Goal: Information Seeking & Learning: Check status

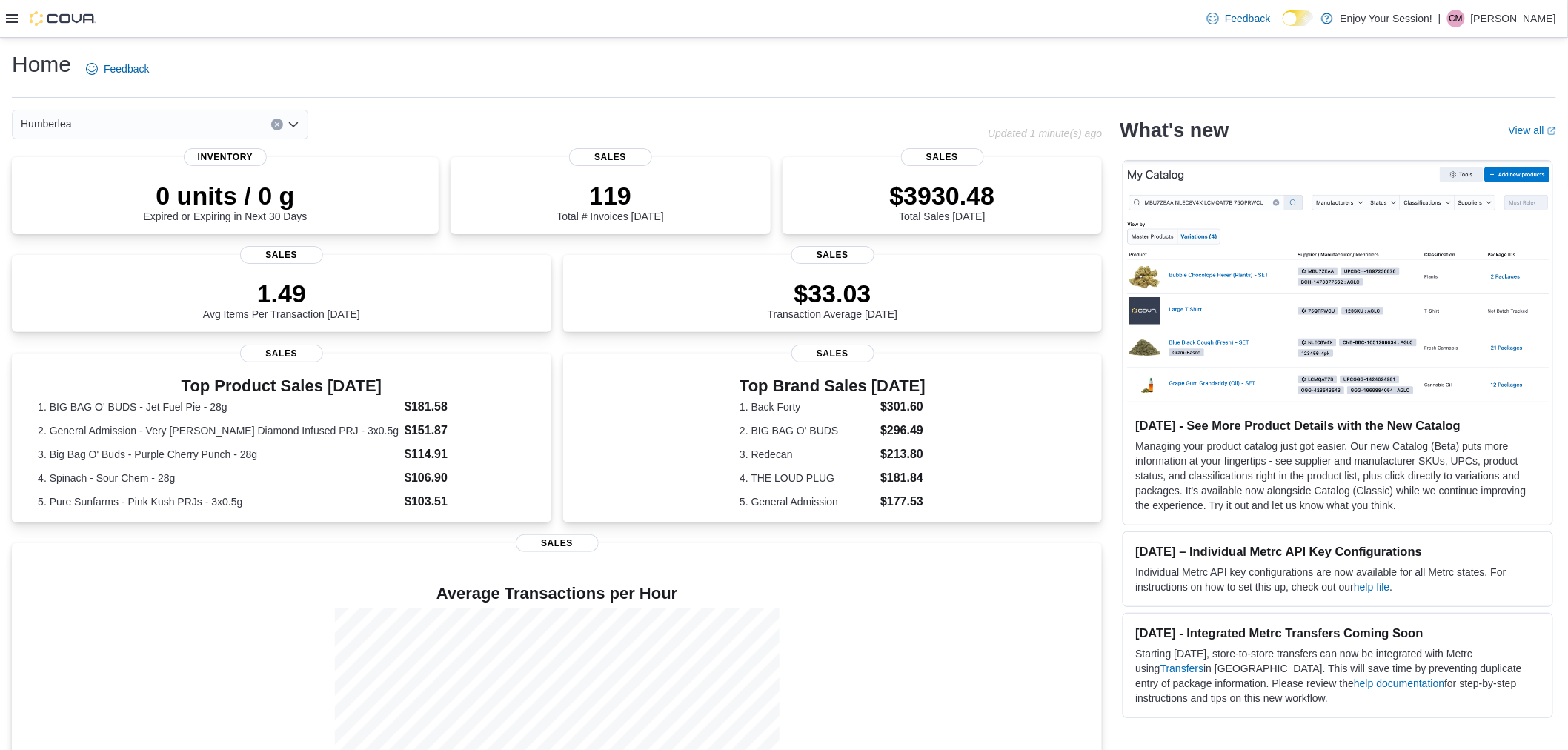
drag, startPoint x: 32, startPoint y: 2, endPoint x: 329, endPoint y: 75, distance: 305.8
click at [330, 75] on div "Home Feedback" at bounding box center [784, 68] width 1544 height 39
click at [10, 15] on icon at bounding box center [12, 18] width 12 height 9
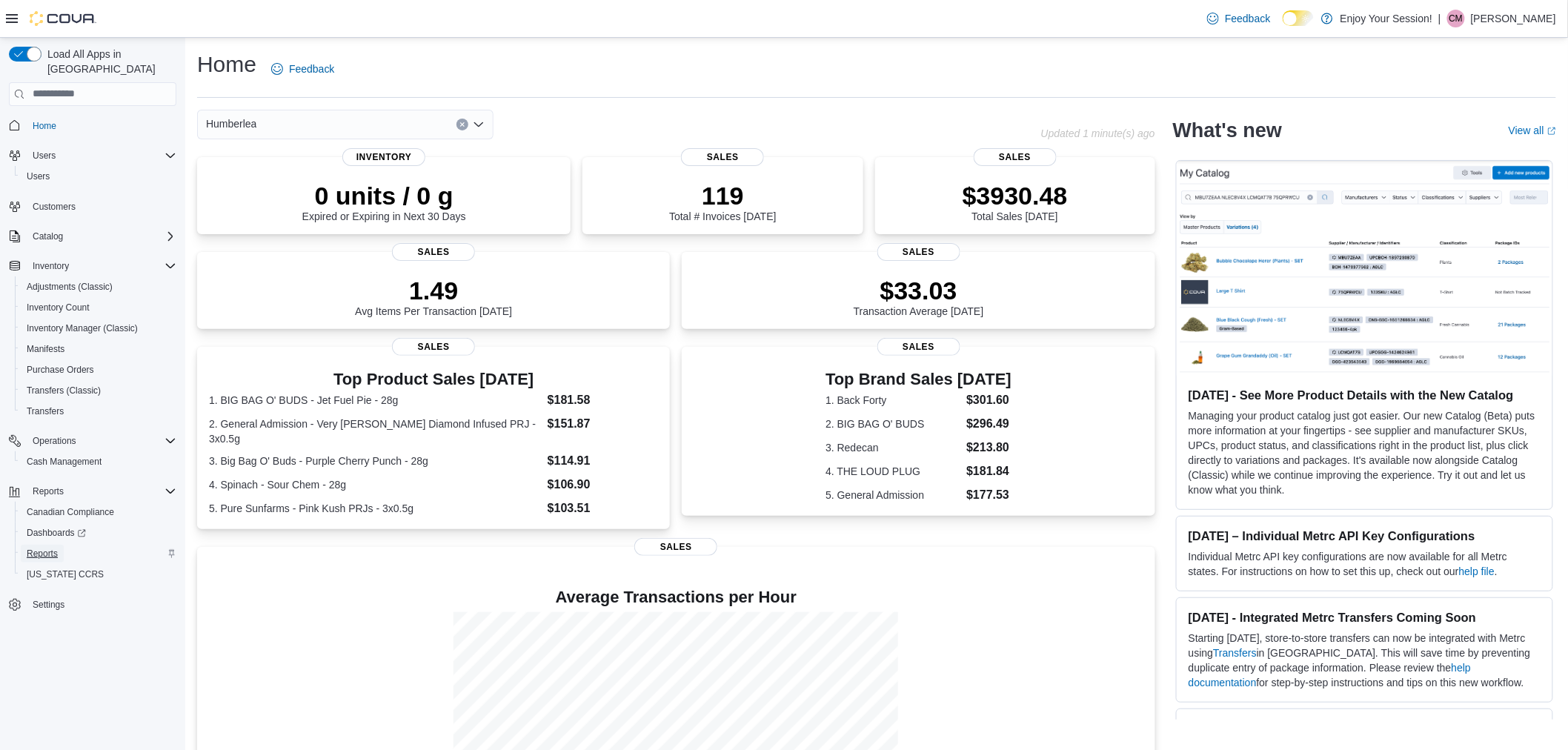
click at [49, 547] on span "Reports" at bounding box center [42, 553] width 32 height 12
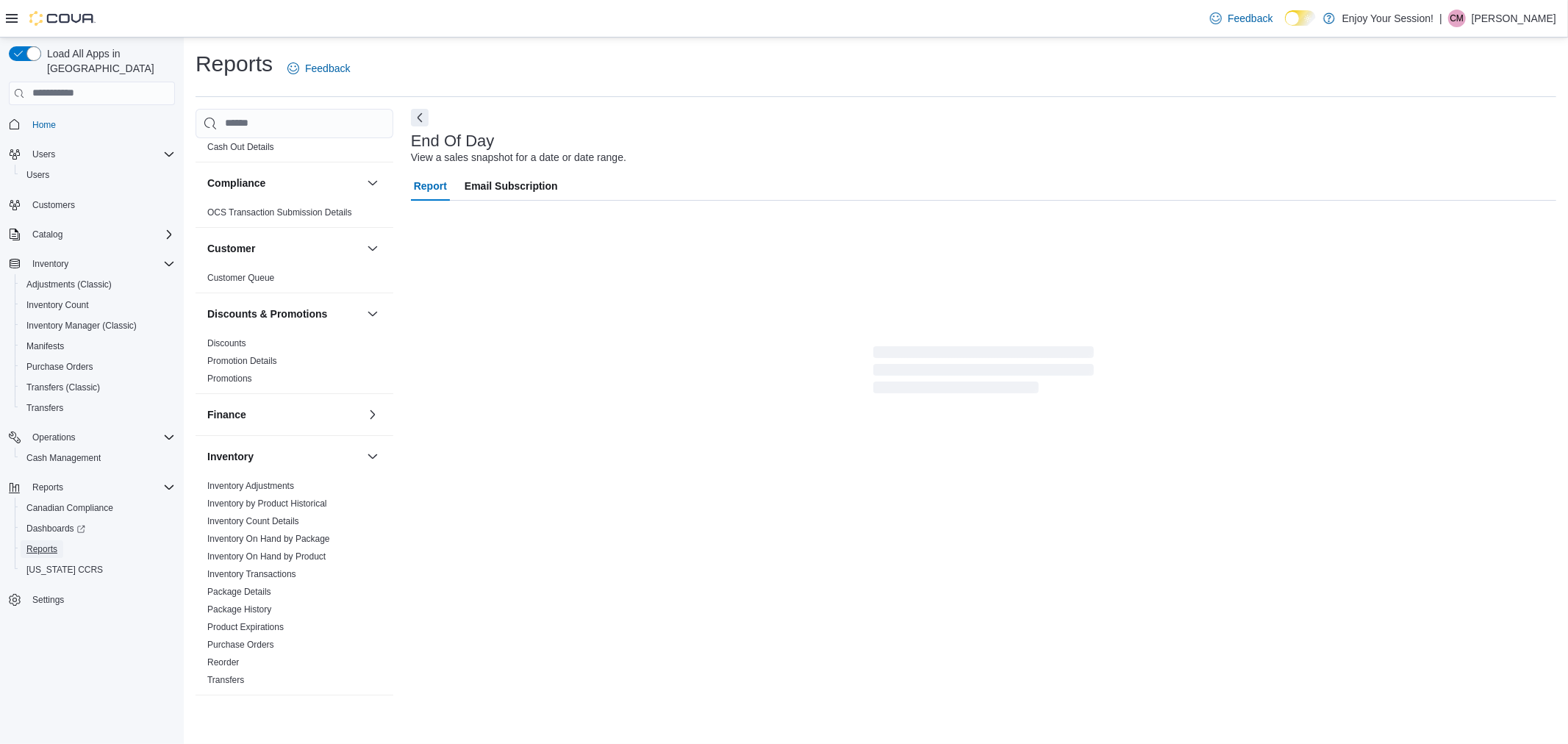
scroll to position [748, 0]
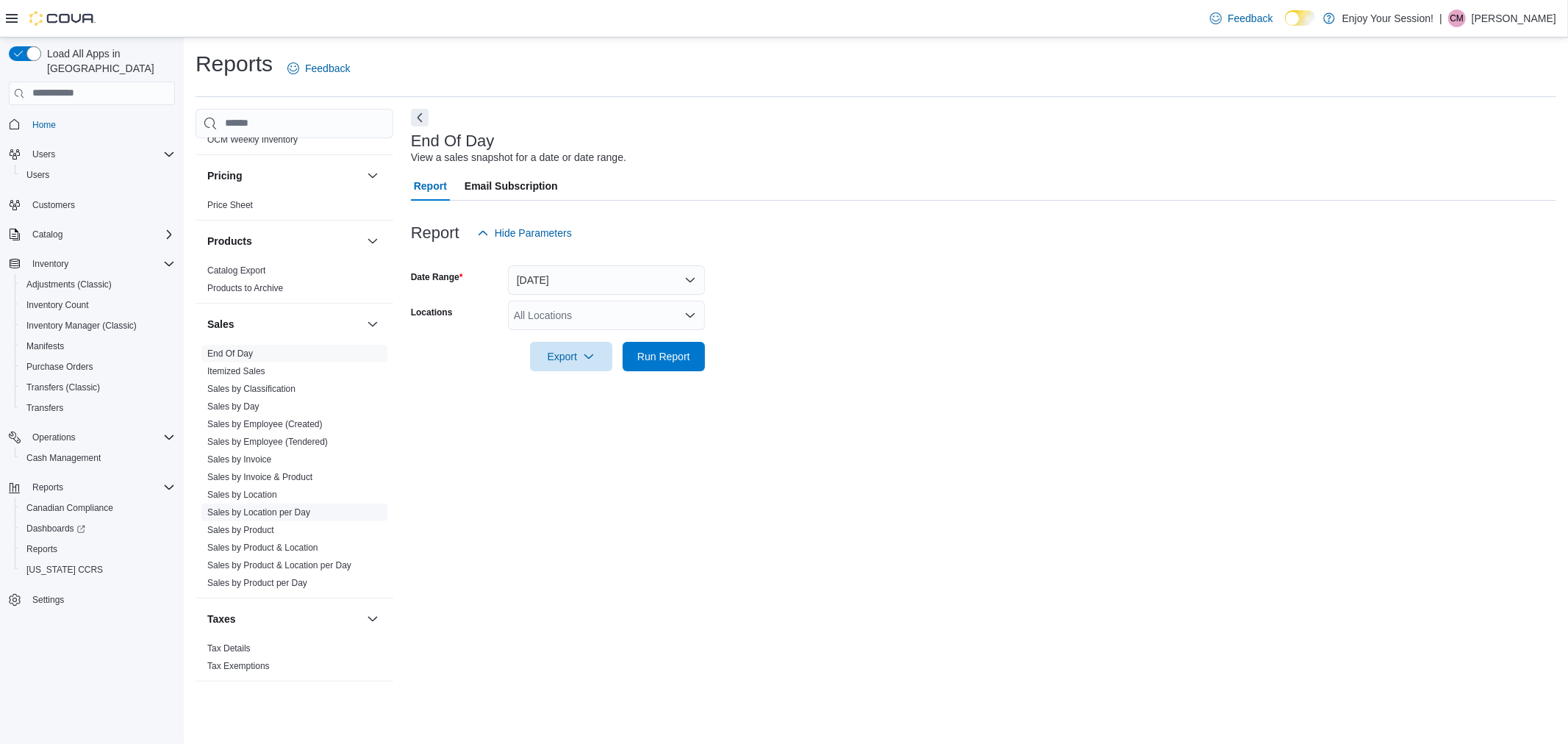
click at [275, 514] on link "Sales by Location per Day" at bounding box center [259, 513] width 103 height 11
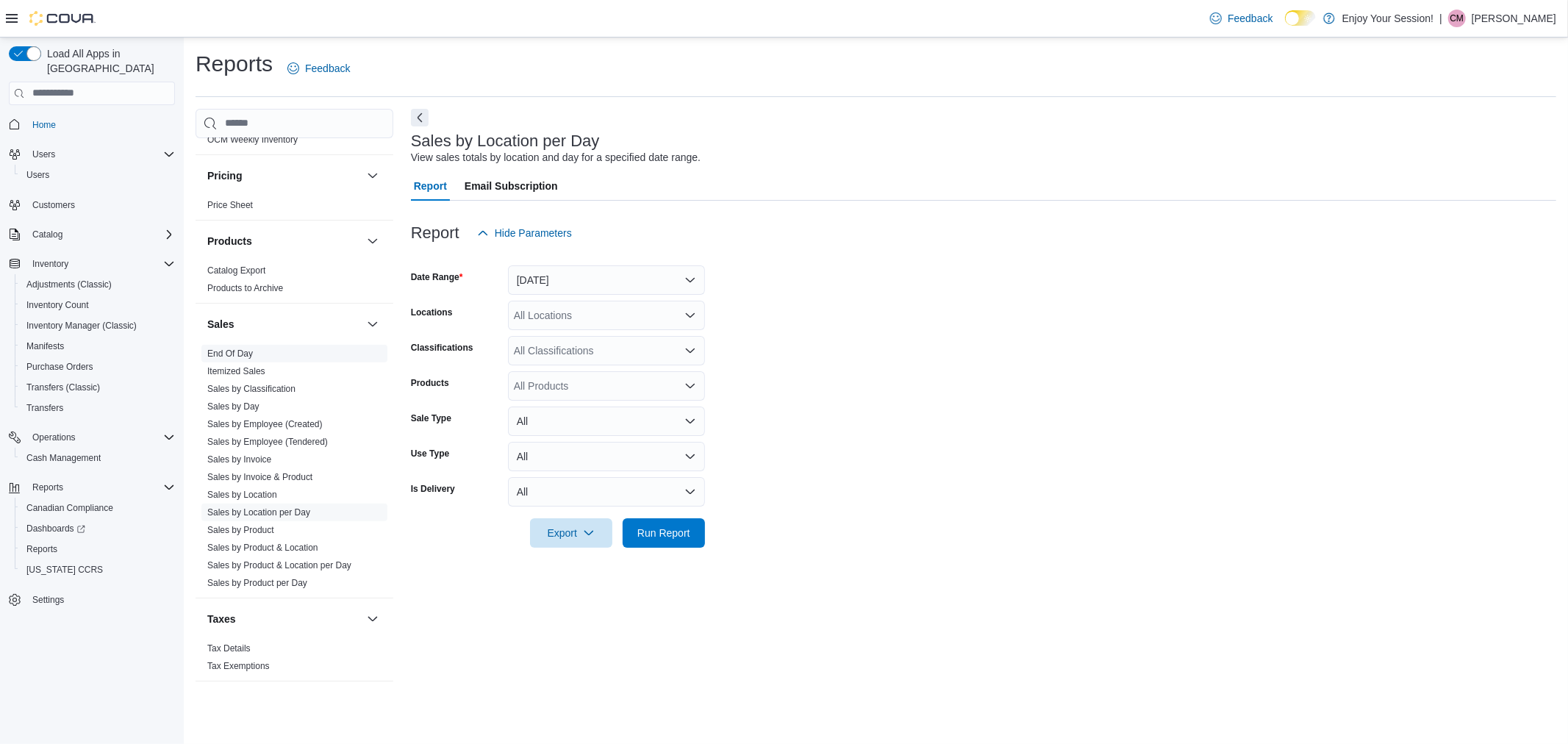
click at [267, 355] on span "End Of Day" at bounding box center [295, 354] width 186 height 18
click at [229, 349] on link "End Of Day" at bounding box center [230, 354] width 46 height 11
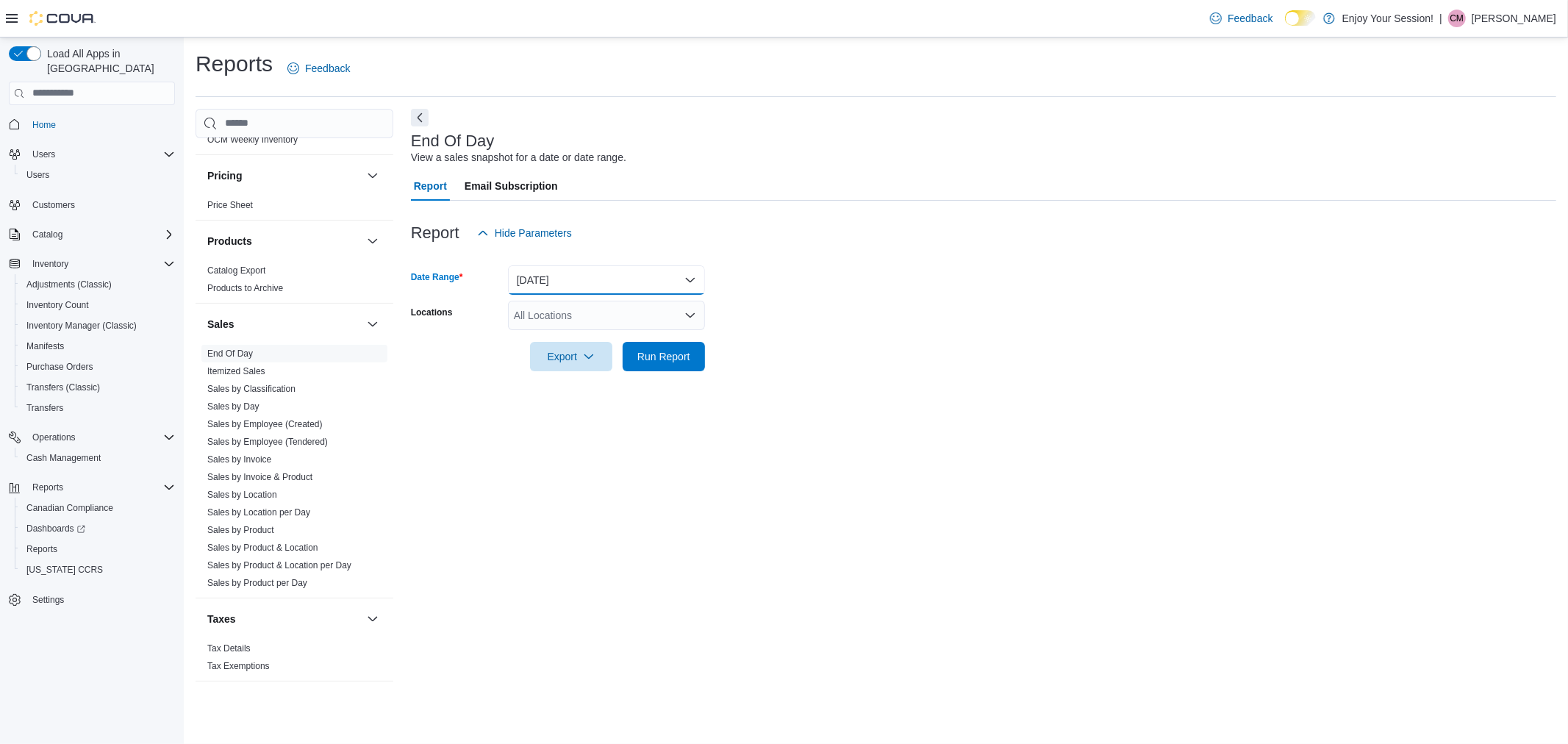
click at [573, 280] on button "[DATE]" at bounding box center [606, 280] width 197 height 29
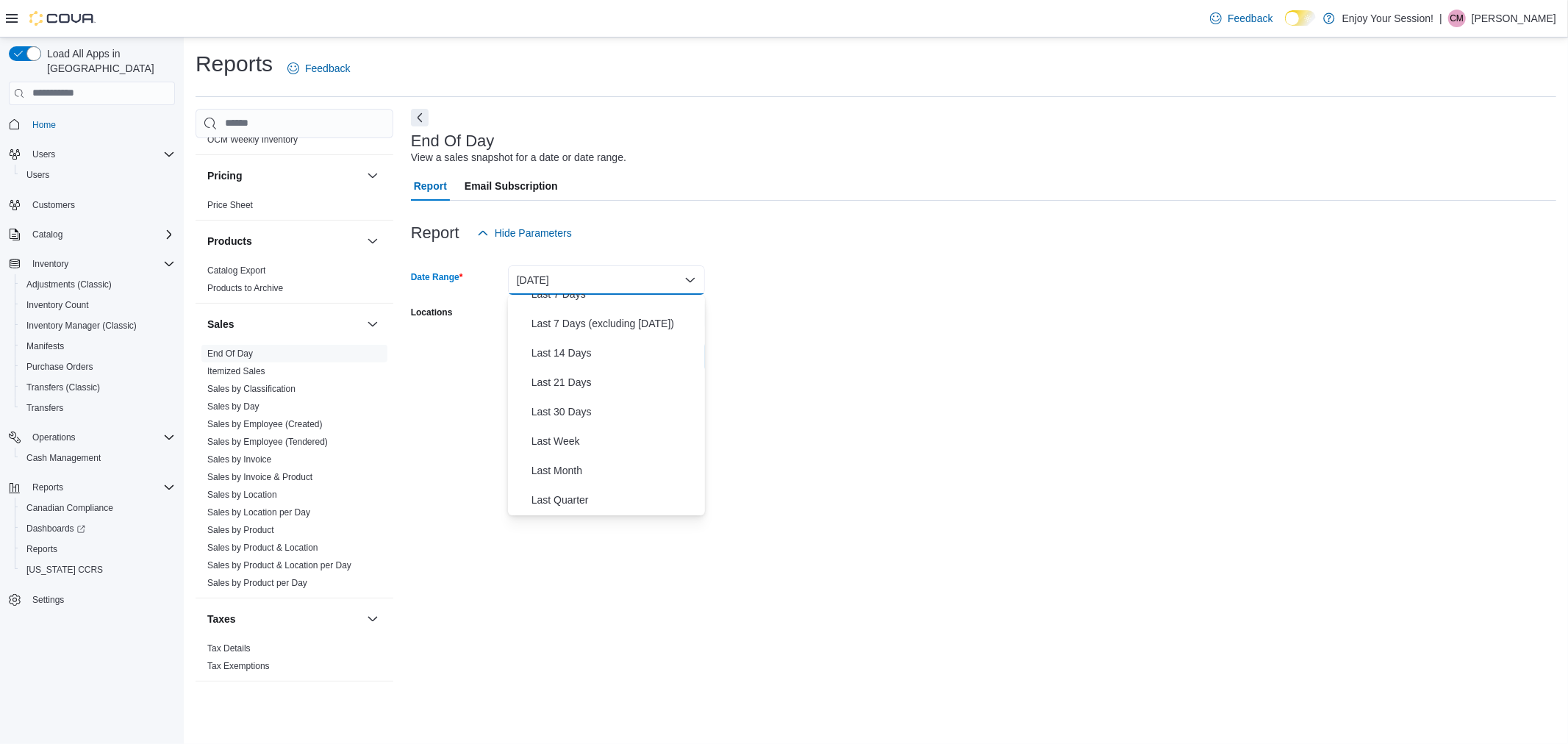
scroll to position [221, 0]
click at [590, 424] on button "Week To Date" at bounding box center [606, 413] width 197 height 29
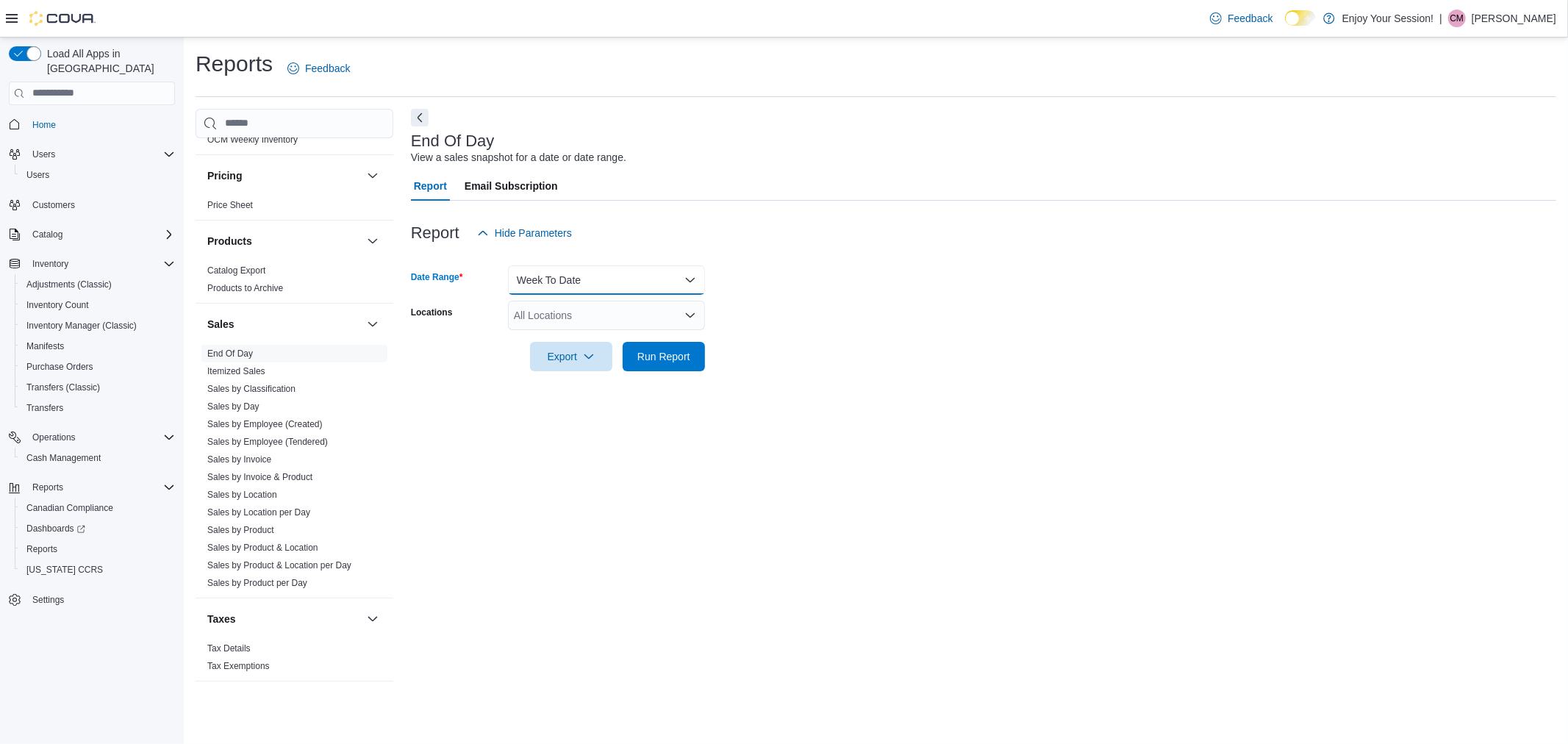
click at [556, 285] on button "Week To Date" at bounding box center [606, 280] width 197 height 29
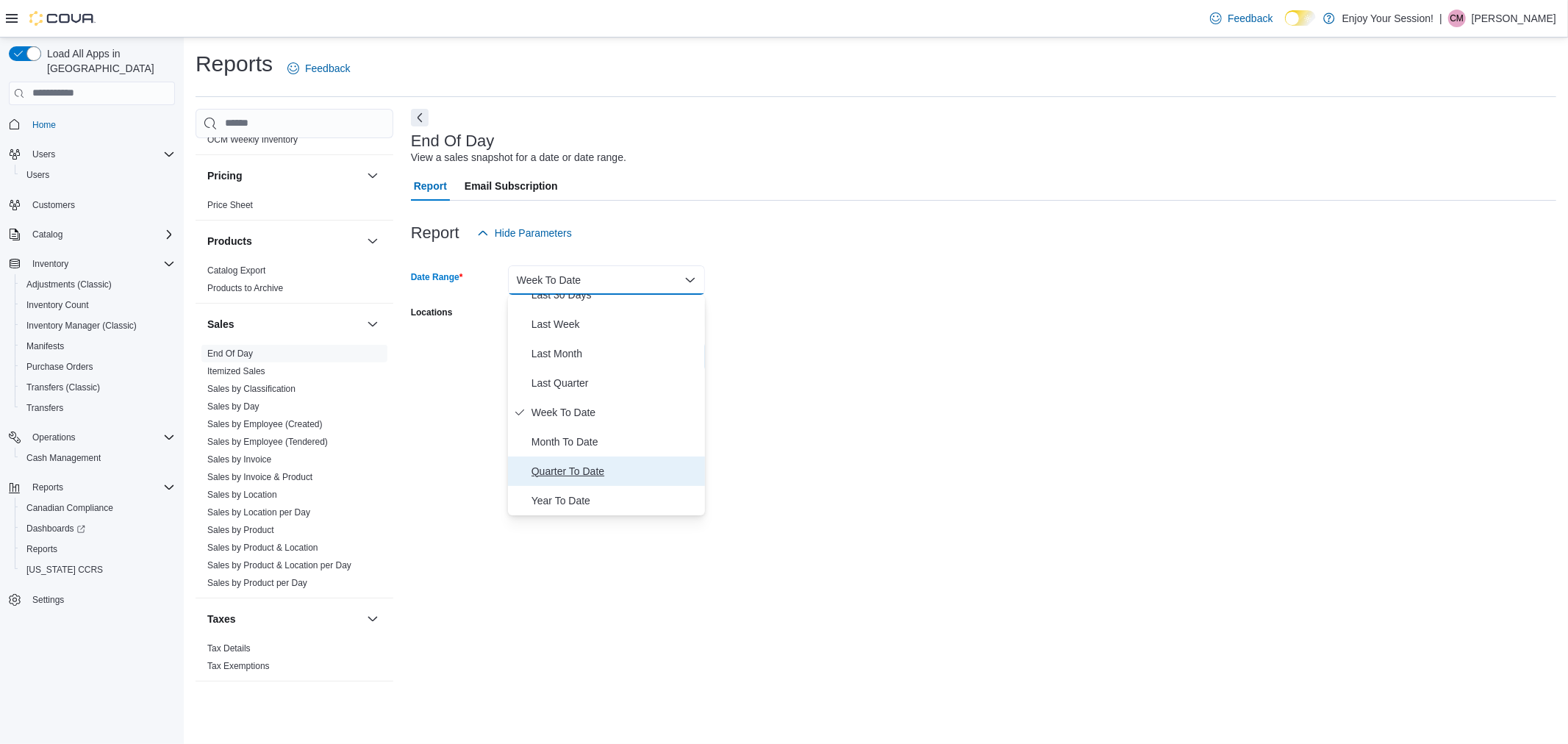
click at [566, 457] on button "Quarter To Date" at bounding box center [606, 471] width 197 height 29
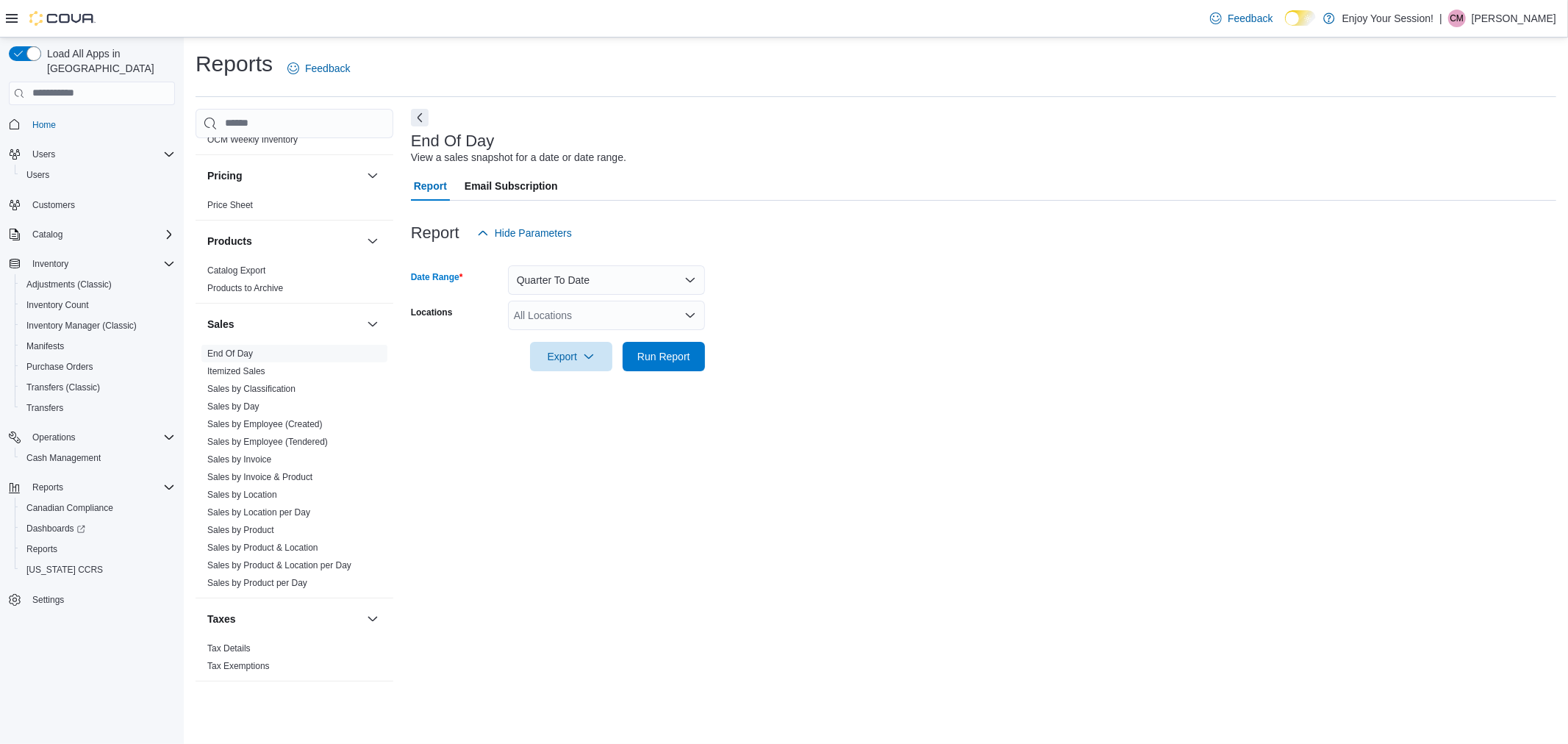
click at [578, 296] on form "Date Range Quarter To Date Locations All Locations Export Run Report" at bounding box center [983, 310] width 1146 height 124
click at [581, 287] on button "Quarter To Date" at bounding box center [606, 280] width 197 height 29
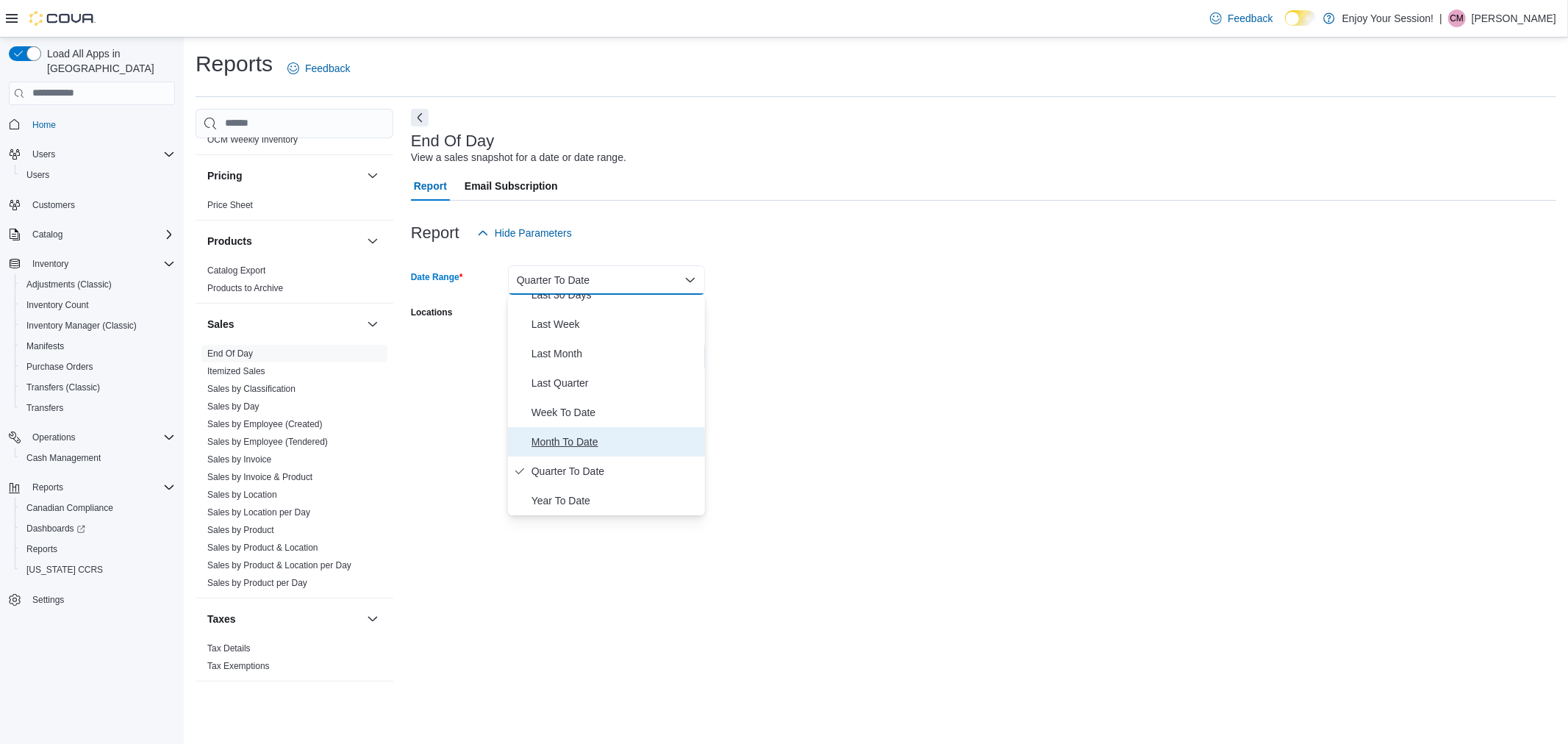
click at [567, 449] on span "Month To Date" at bounding box center [614, 442] width 168 height 18
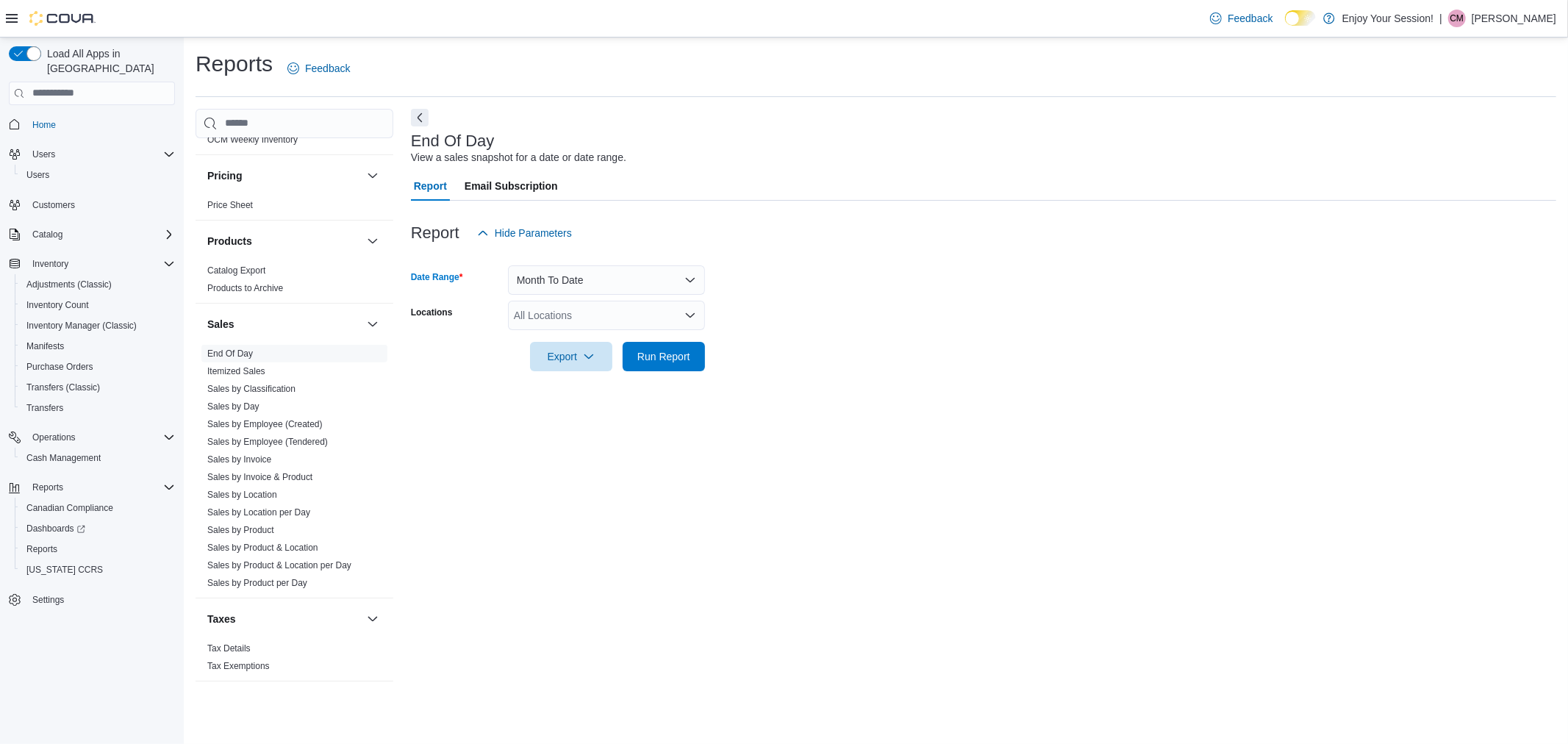
click at [596, 320] on div "All Locations" at bounding box center [606, 316] width 197 height 29
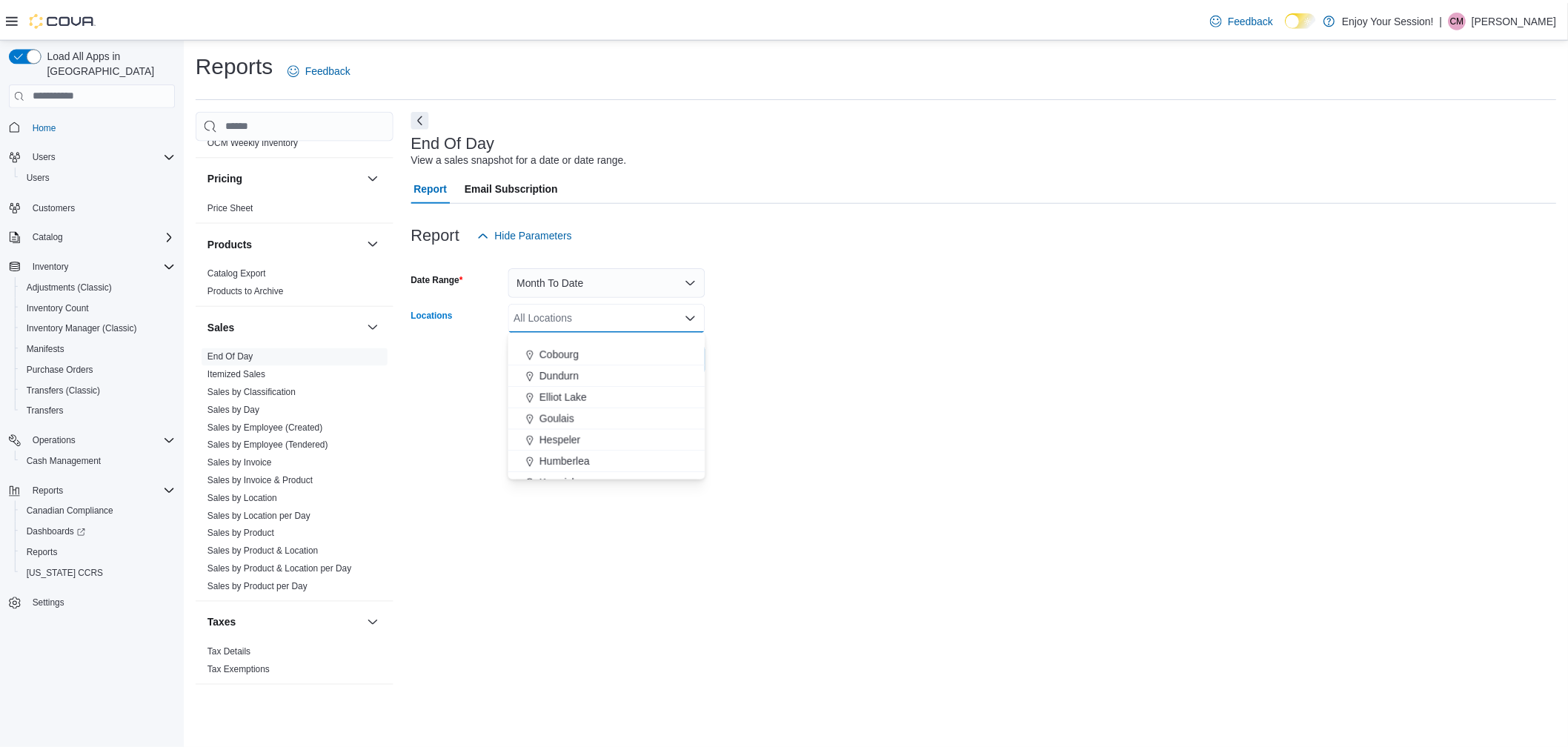
scroll to position [247, 0]
click at [575, 354] on span "Humberlea" at bounding box center [569, 353] width 50 height 15
click at [713, 343] on div at bounding box center [991, 339] width 1155 height 12
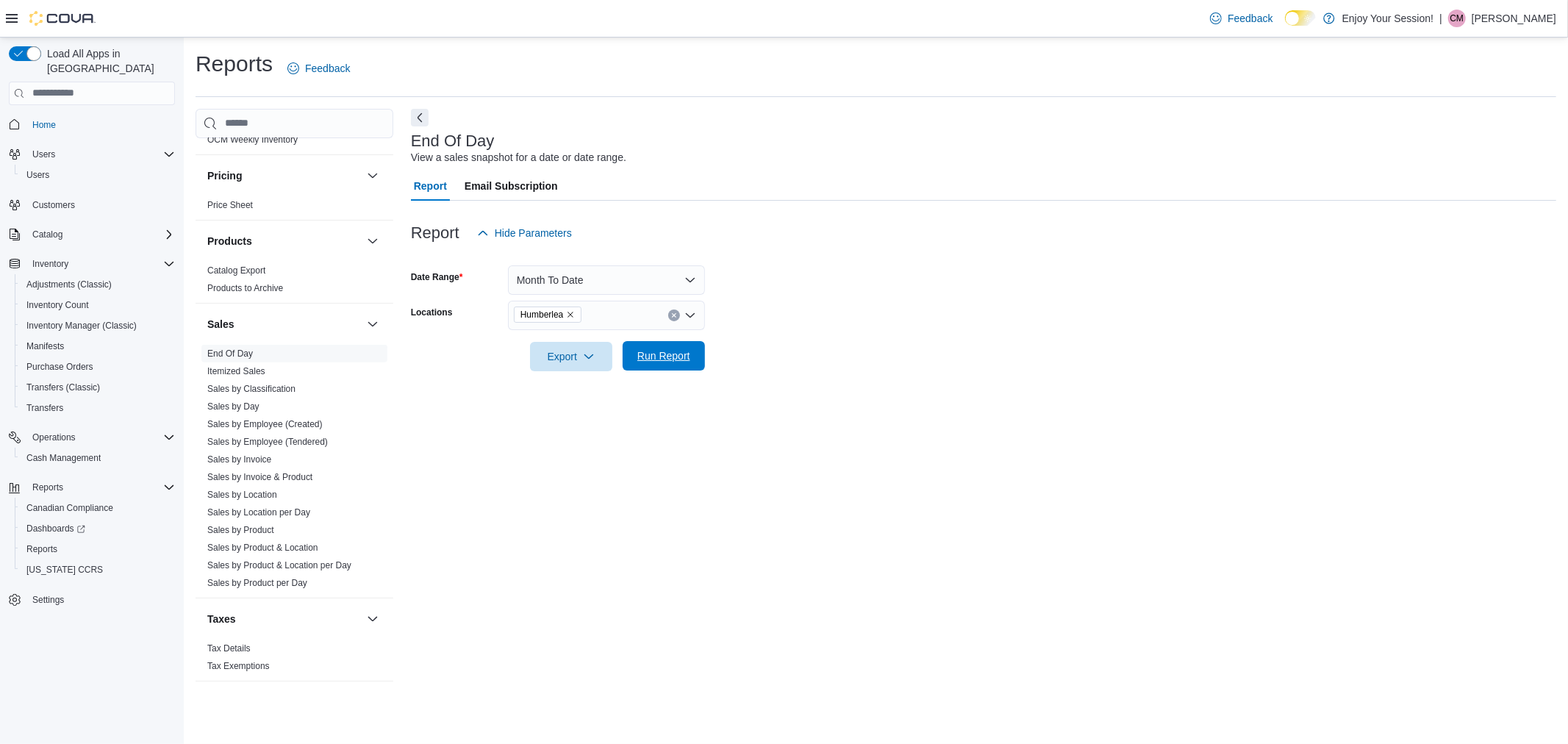
click at [666, 359] on span "Run Report" at bounding box center [663, 356] width 53 height 15
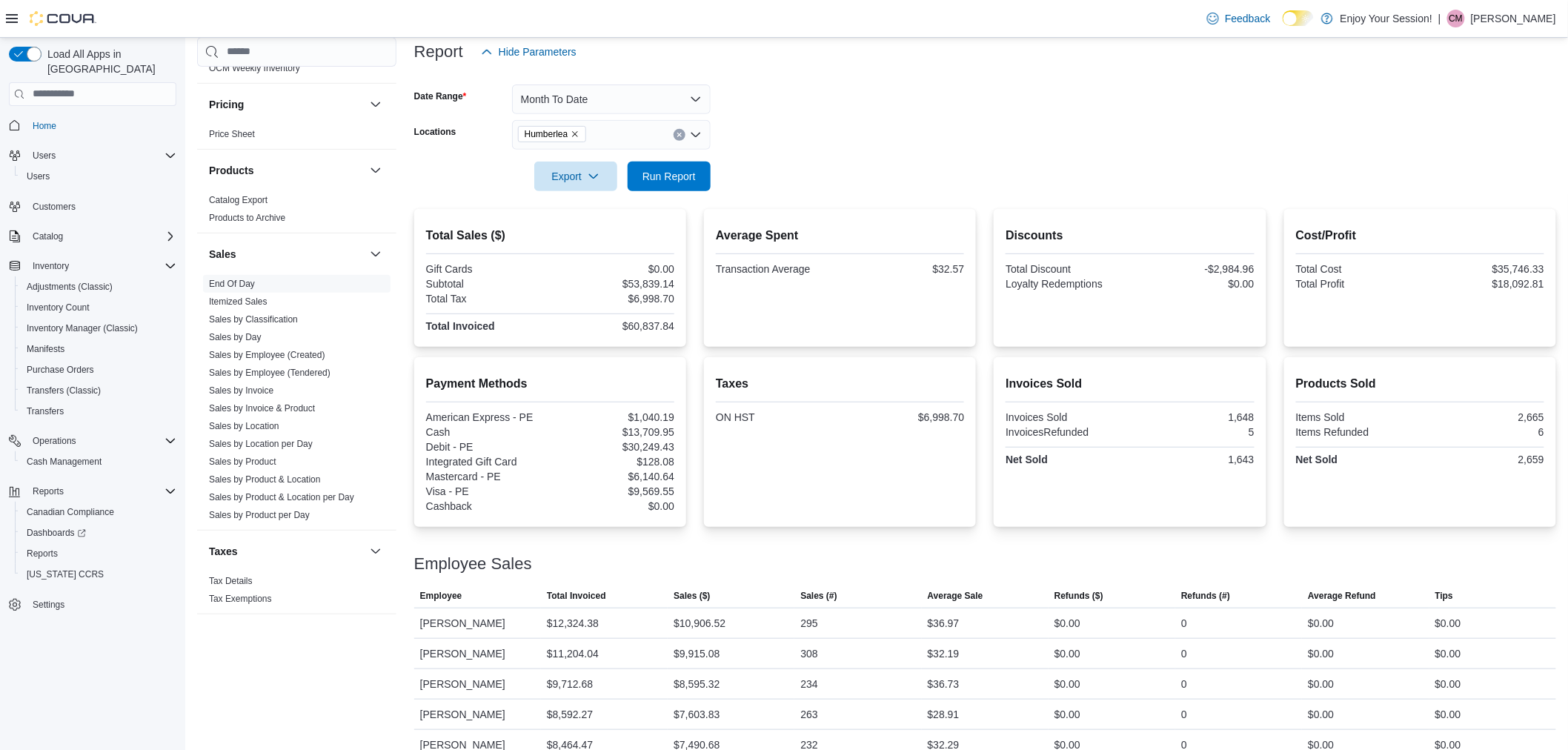
scroll to position [296, 0]
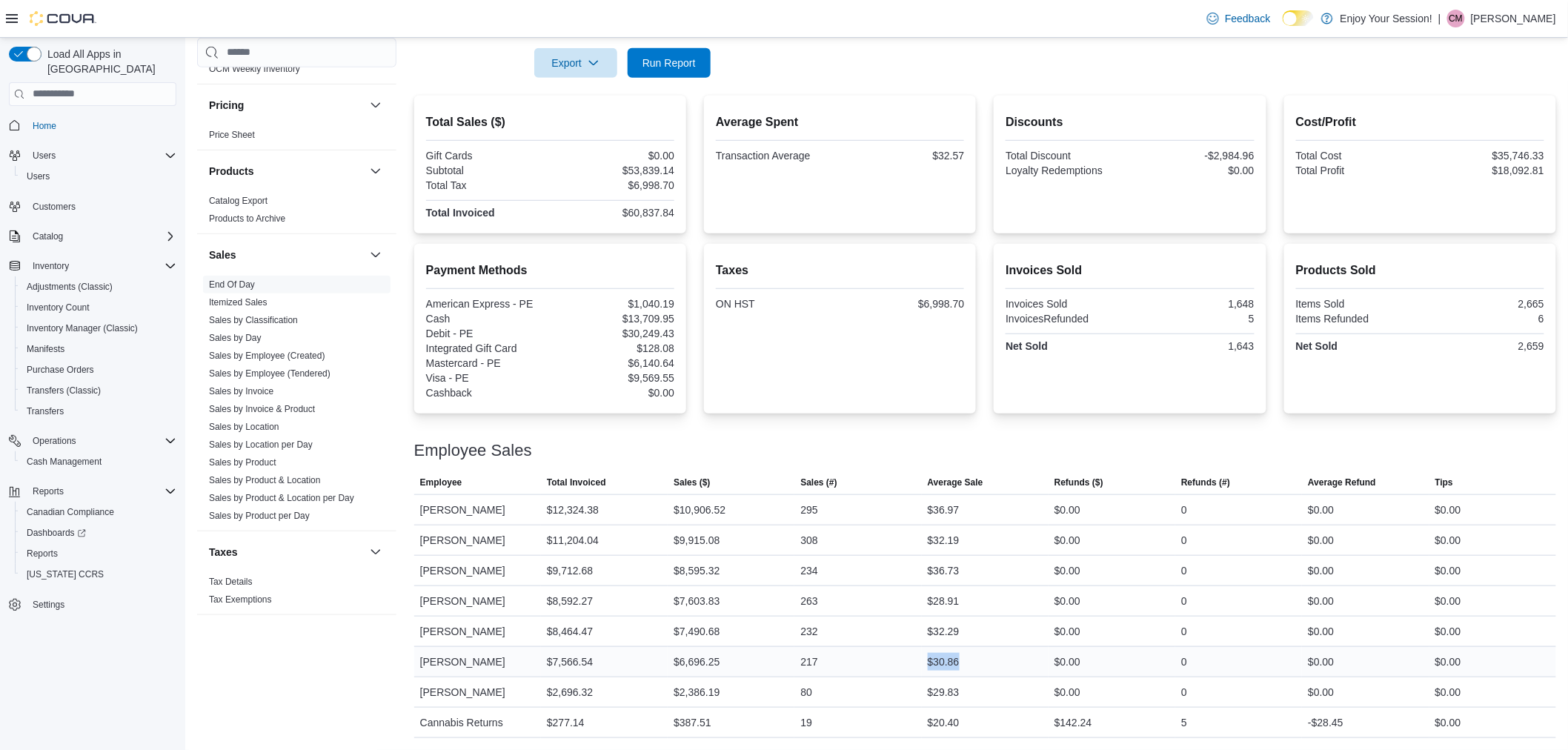
drag, startPoint x: 934, startPoint y: 660, endPoint x: 1002, endPoint y: 648, distance: 69.1
click at [1003, 650] on div "$30.86" at bounding box center [985, 662] width 126 height 30
drag, startPoint x: 994, startPoint y: 639, endPoint x: 986, endPoint y: 637, distance: 8.2
click at [991, 639] on div "$32.29" at bounding box center [985, 631] width 126 height 30
